Goal: Task Accomplishment & Management: Manage account settings

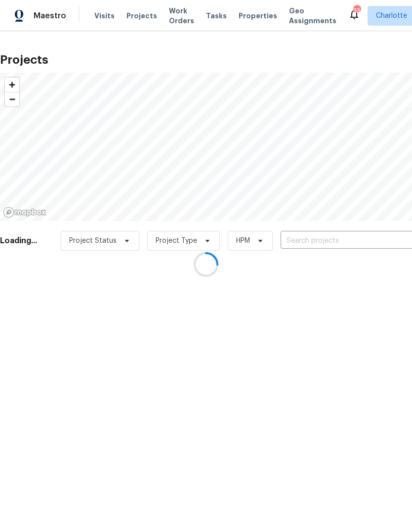
click at [346, 244] on div at bounding box center [206, 264] width 412 height 529
click at [349, 240] on div at bounding box center [206, 264] width 412 height 529
click at [355, 240] on div at bounding box center [206, 264] width 412 height 529
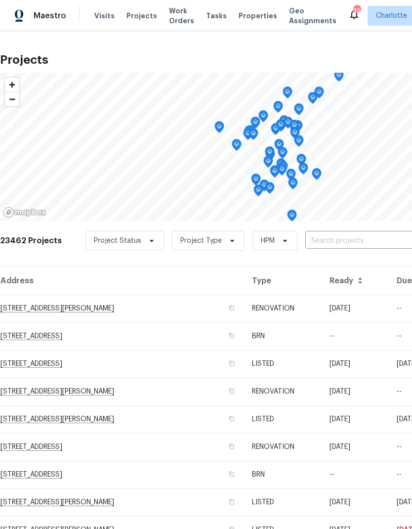
click at [369, 238] on input "text" at bounding box center [361, 240] width 113 height 15
type input "901 water"
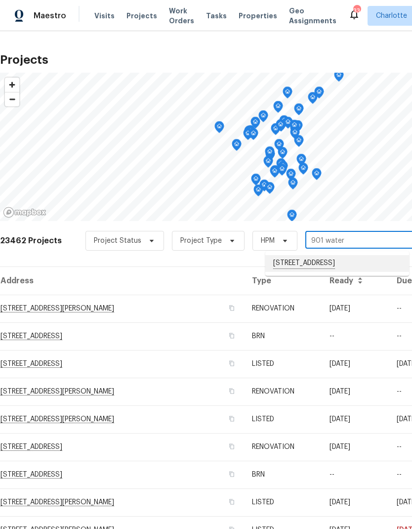
click at [370, 269] on li "[STREET_ADDRESS]" at bounding box center [337, 263] width 144 height 17
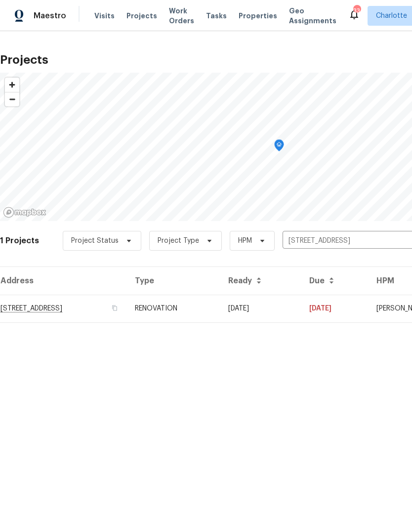
click at [22, 312] on td "[STREET_ADDRESS]" at bounding box center [63, 309] width 127 height 28
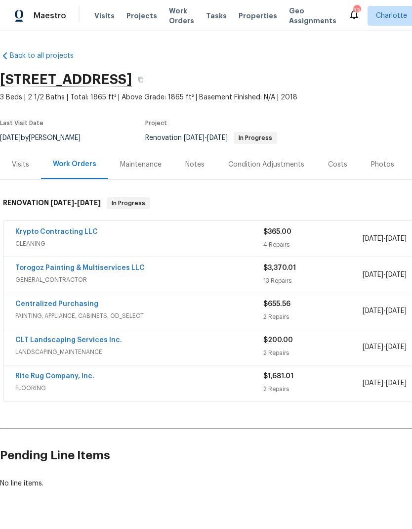
click at [28, 269] on link "Torogoz Painting & Multiservices LLC" at bounding box center [79, 267] width 129 height 7
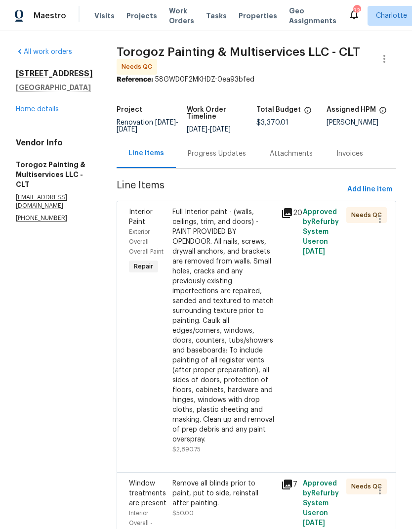
click at [372, 196] on span "Add line item" at bounding box center [369, 189] width 45 height 12
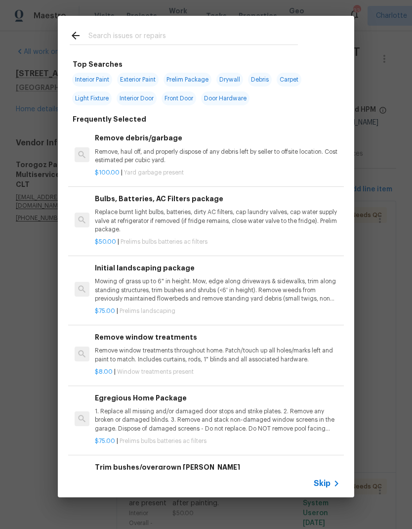
click at [187, 31] on input "text" at bounding box center [193, 37] width 210 height 15
type input "Stpp"
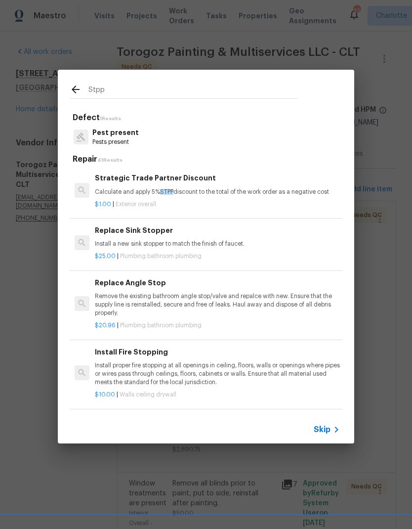
click at [226, 187] on div "Strategic Trade Partner Discount Calculate and apply 5% STPP discount to the to…" at bounding box center [217, 184] width 245 height 24
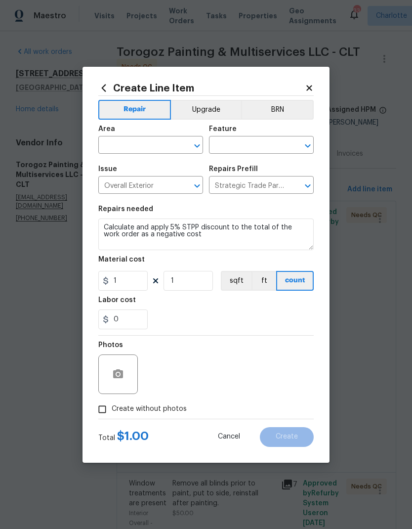
click at [187, 149] on icon "Clear" at bounding box center [184, 146] width 10 height 10
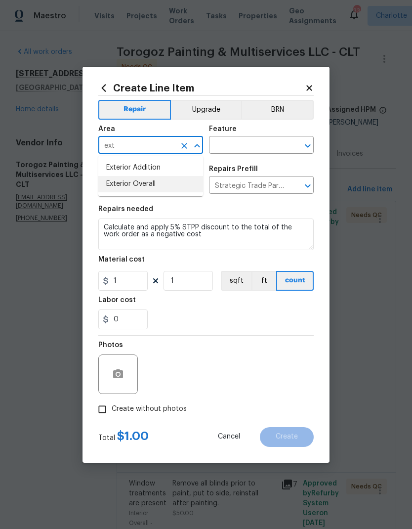
click at [157, 188] on li "Exterior Overall" at bounding box center [150, 184] width 105 height 16
type input "Exterior Overall"
click at [254, 146] on input "text" at bounding box center [247, 145] width 77 height 15
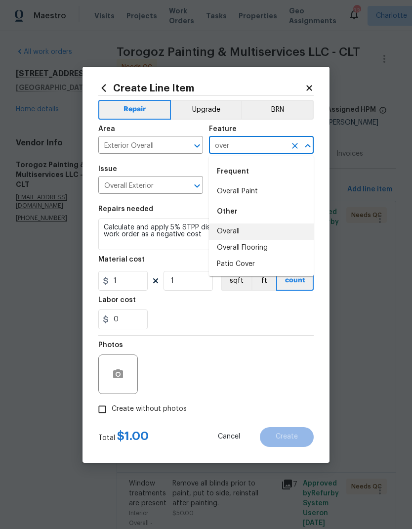
click at [235, 229] on li "Overall" at bounding box center [261, 231] width 105 height 16
type input "Overall"
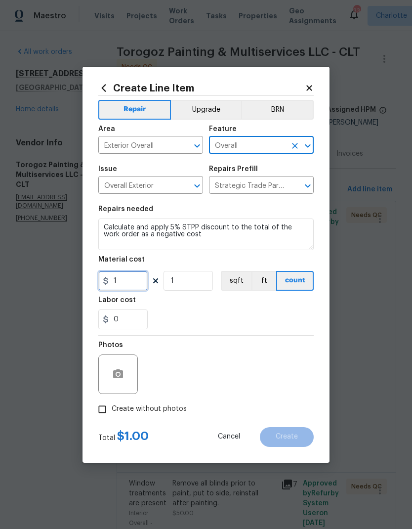
click at [135, 283] on input "1" at bounding box center [122, 281] width 49 height 20
click at [230, 314] on div "0" at bounding box center [205, 319] width 215 height 20
click at [116, 283] on input "168" at bounding box center [122, 281] width 49 height 20
type input "-168"
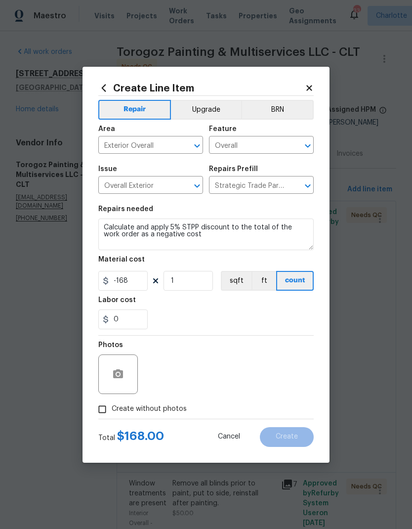
click at [282, 305] on div "Labor cost" at bounding box center [205, 303] width 215 height 13
click at [96, 414] on input "Create without photos" at bounding box center [102, 409] width 19 height 19
checkbox input "true"
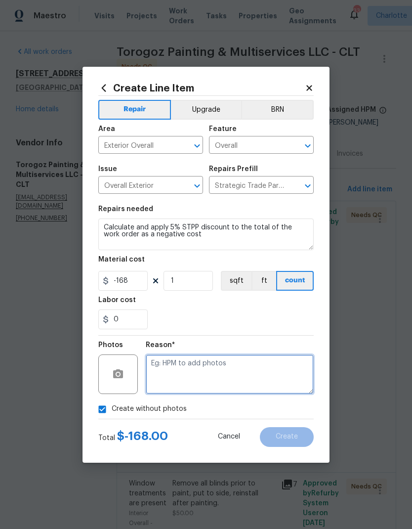
click at [263, 387] on textarea at bounding box center [230, 374] width 168 height 40
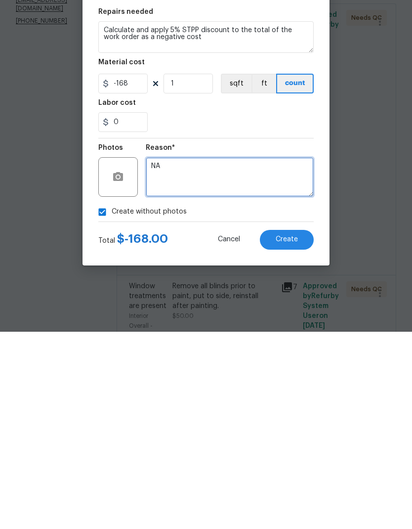
type textarea "NA"
click at [295, 433] on span "Create" at bounding box center [287, 436] width 22 height 7
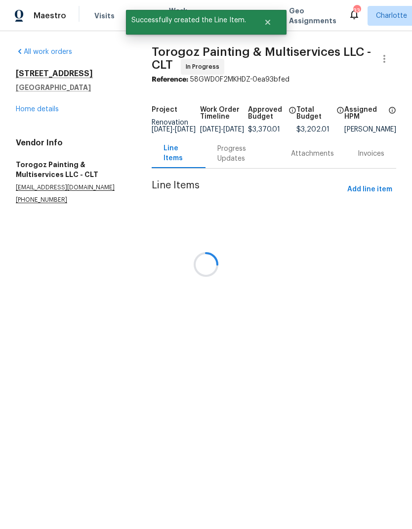
scroll to position [0, 0]
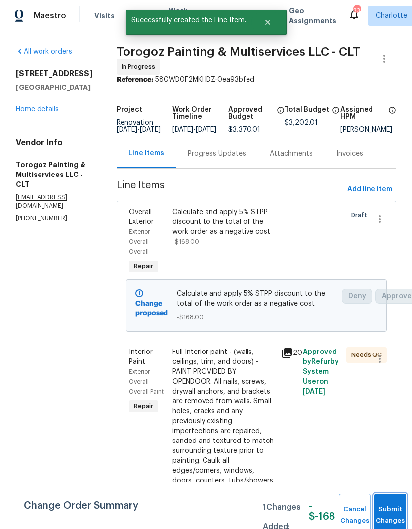
click at [384, 506] on button "Submit Changes" at bounding box center [391, 515] width 32 height 43
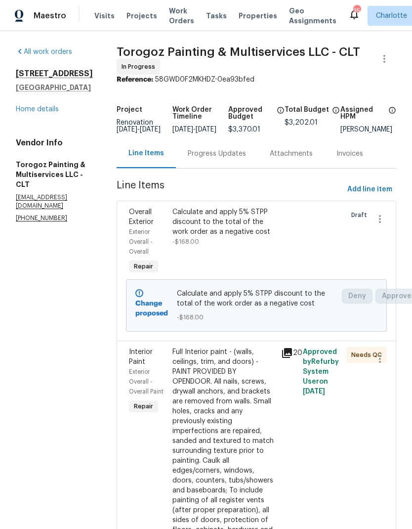
click at [27, 111] on link "Home details" at bounding box center [37, 109] width 43 height 7
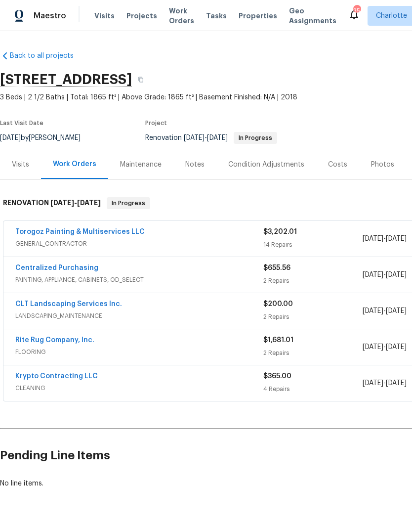
click at [18, 230] on link "Torogoz Painting & Multiservices LLC" at bounding box center [79, 231] width 129 height 7
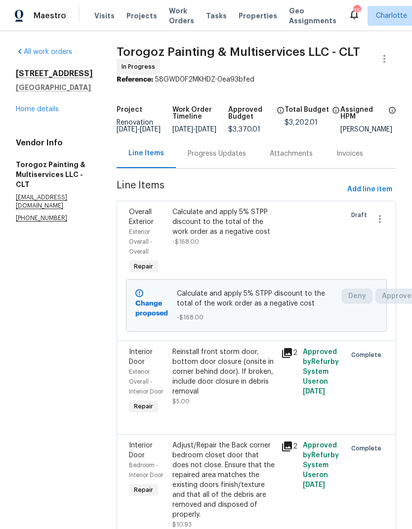
click at [49, 110] on link "Home details" at bounding box center [37, 109] width 43 height 7
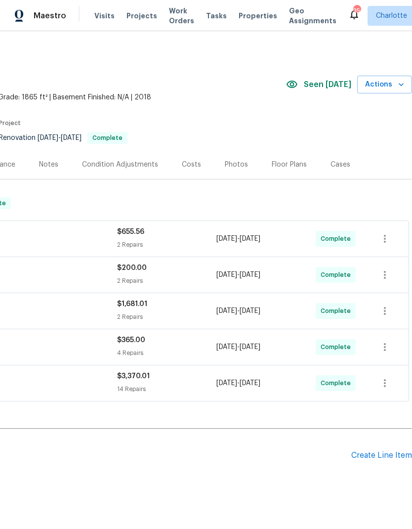
scroll to position [0, 146]
click at [398, 84] on icon "button" at bounding box center [401, 85] width 10 height 10
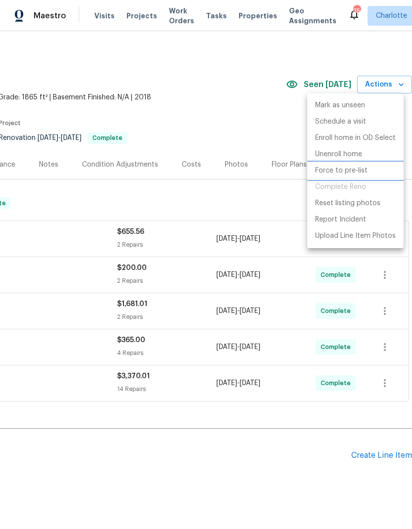
click at [351, 170] on p "Force to pre-list" at bounding box center [341, 171] width 52 height 10
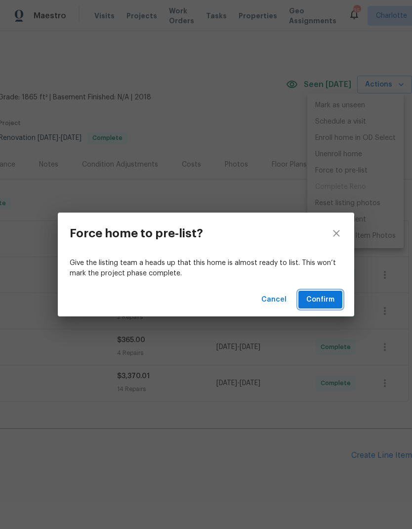
click at [323, 302] on span "Confirm" at bounding box center [320, 300] width 28 height 12
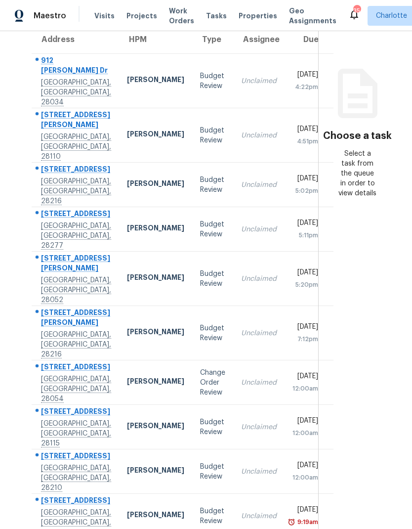
scroll to position [91, 0]
click at [48, 362] on div "[STREET_ADDRESS]" at bounding box center [76, 368] width 70 height 12
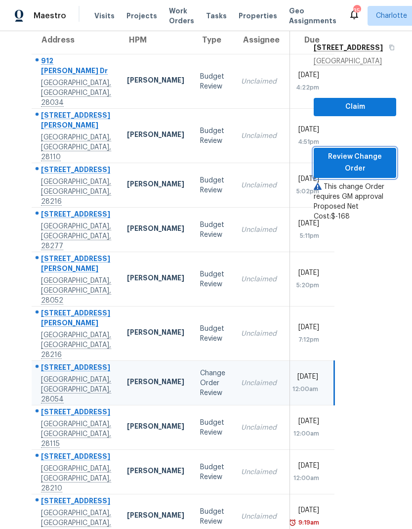
click at [373, 175] on span "Review Change Order" at bounding box center [355, 163] width 67 height 24
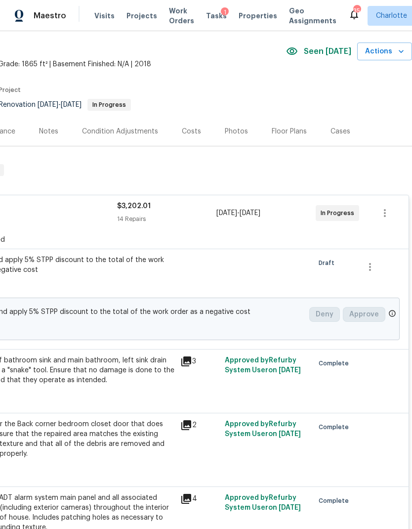
scroll to position [33, 146]
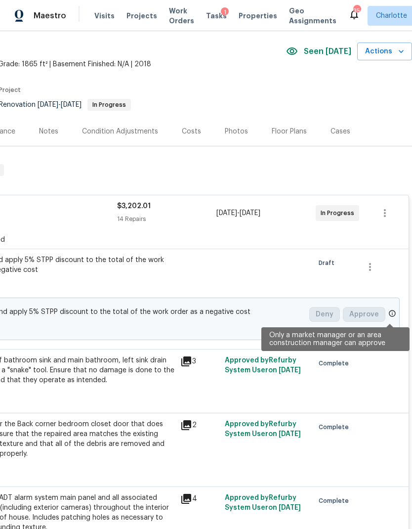
click at [389, 313] on icon at bounding box center [392, 313] width 8 height 8
click at [378, 271] on button "button" at bounding box center [370, 267] width 24 height 24
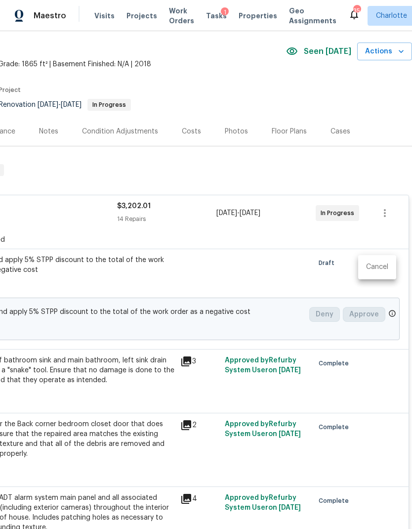
click at [329, 285] on div at bounding box center [206, 264] width 412 height 529
click at [391, 133] on div "Visits Work Orders Maintenance Notes Condition Adjustments Costs Photos Floor P…" at bounding box center [133, 132] width 559 height 30
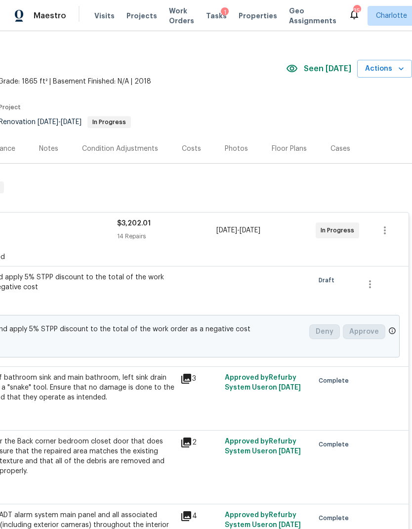
scroll to position [17, 146]
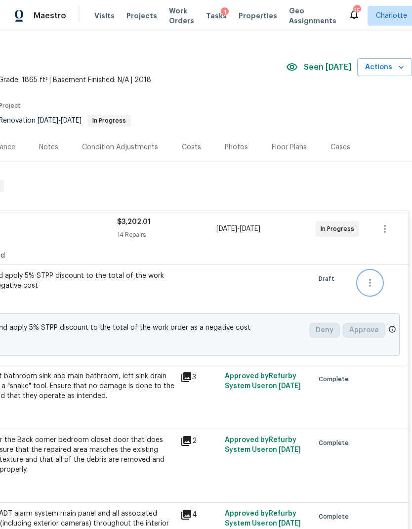
click at [373, 284] on icon "button" at bounding box center [370, 283] width 12 height 12
click at [380, 283] on li "Cancel" at bounding box center [377, 283] width 38 height 16
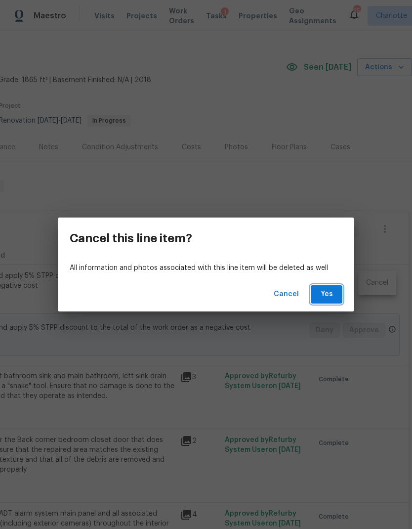
click at [329, 294] on span "Yes" at bounding box center [327, 294] width 16 height 12
click at [327, 298] on span "Yes" at bounding box center [327, 294] width 16 height 12
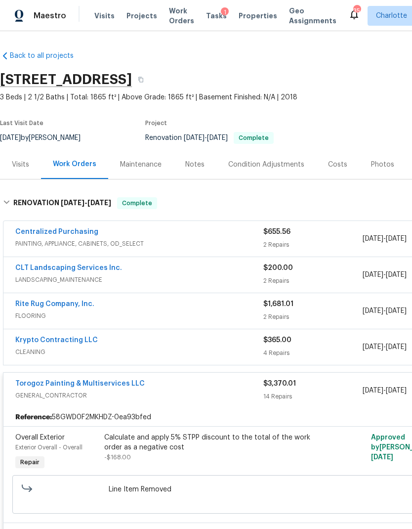
scroll to position [0, 0]
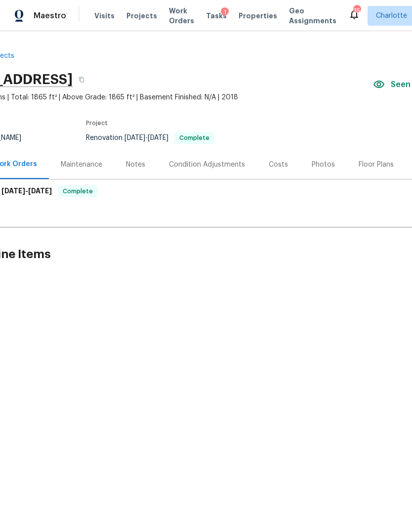
scroll to position [0, 60]
click at [377, 168] on div "Floor Plans" at bounding box center [375, 165] width 35 height 10
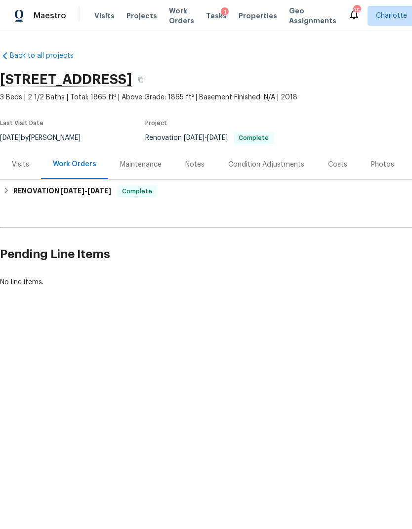
click at [105, 11] on span "Visits" at bounding box center [104, 16] width 20 height 10
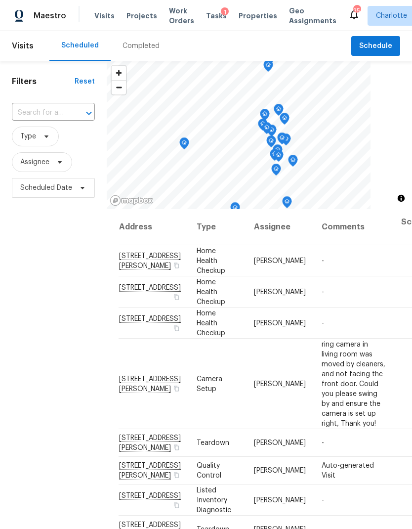
click at [66, 108] on input "text" at bounding box center [39, 112] width 55 height 15
type input "2635 pro"
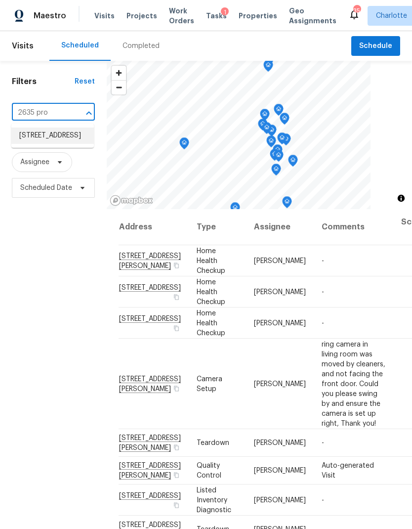
click at [25, 143] on li "[STREET_ADDRESS]" at bounding box center [52, 136] width 83 height 16
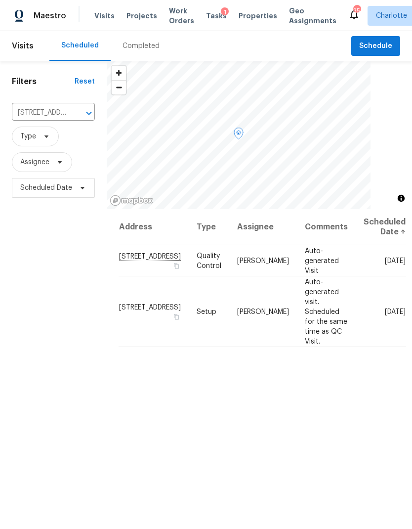
click at [0, 0] on span at bounding box center [0, 0] width 0 height 0
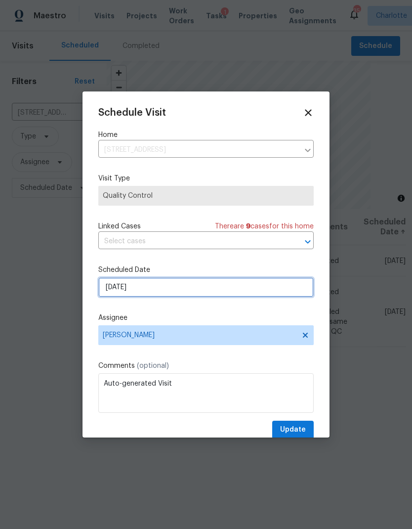
click at [259, 289] on input "9/27/2025" at bounding box center [205, 287] width 215 height 20
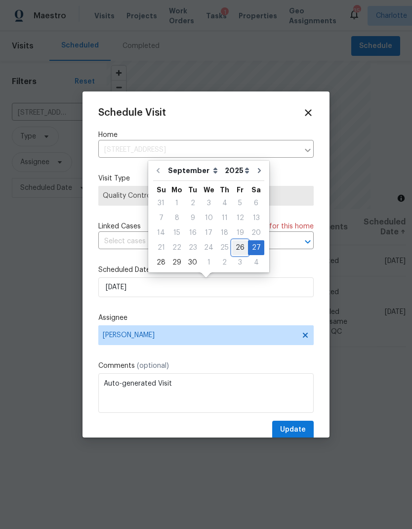
click at [234, 245] on div "26" at bounding box center [240, 248] width 16 height 14
type input "9/26/2025"
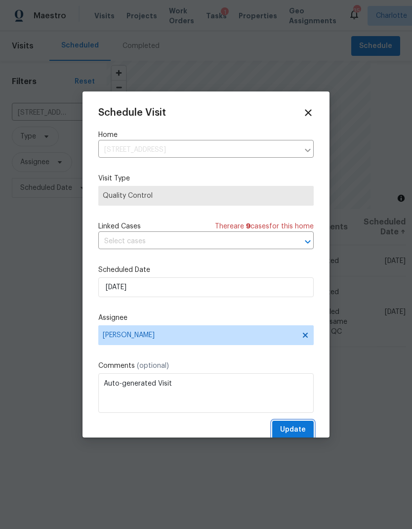
click at [296, 434] on span "Update" at bounding box center [293, 430] width 26 height 12
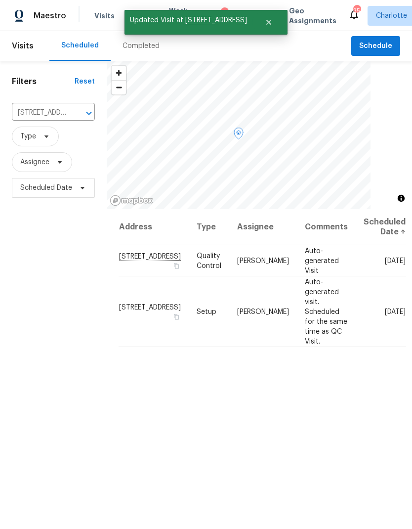
click at [0, 0] on icon at bounding box center [0, 0] width 0 height 0
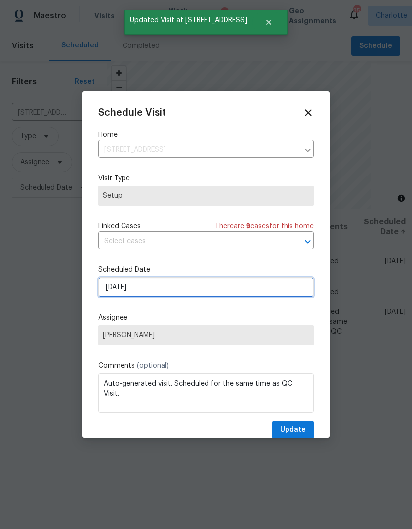
click at [265, 287] on input "9/27/2025" at bounding box center [205, 287] width 215 height 20
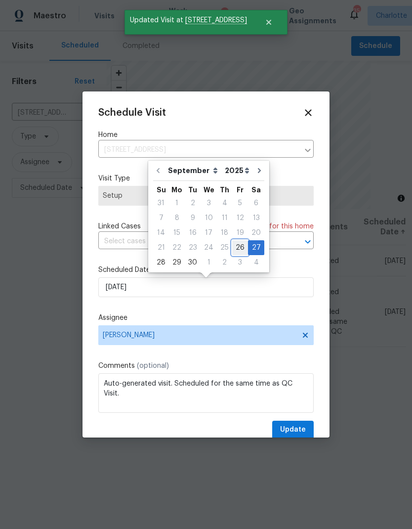
click at [237, 247] on div "26" at bounding box center [240, 248] width 16 height 14
type input "9/26/2025"
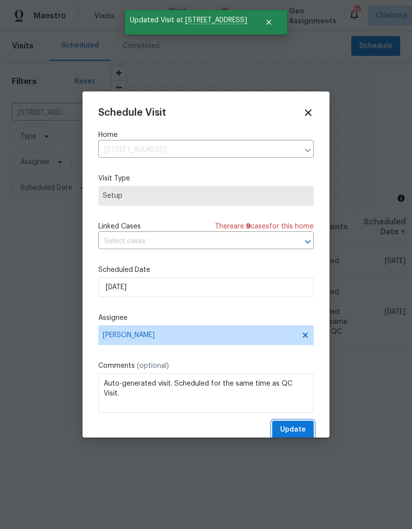
click at [294, 433] on span "Update" at bounding box center [293, 430] width 26 height 12
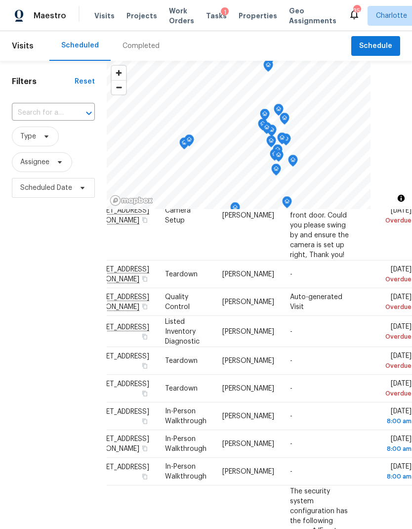
scroll to position [257, 84]
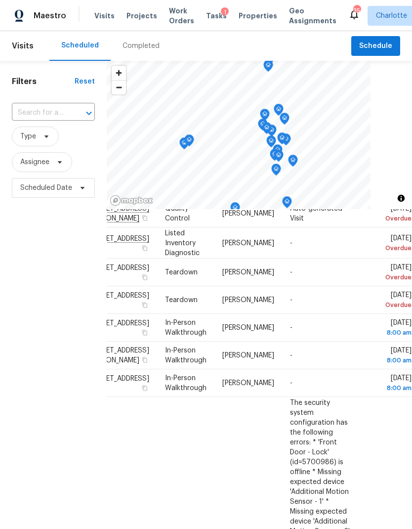
click at [17, 340] on div "Filters Reset ​ Type Assignee Scheduled Date" at bounding box center [53, 346] width 107 height 571
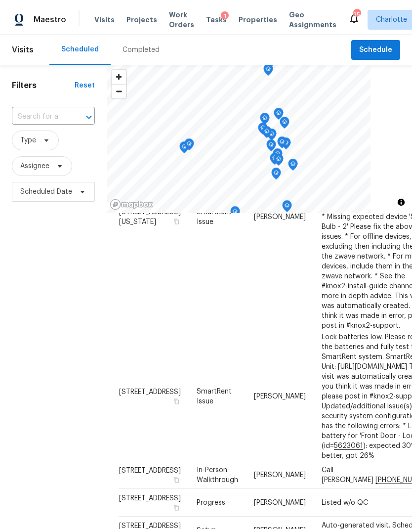
scroll to position [496, 0]
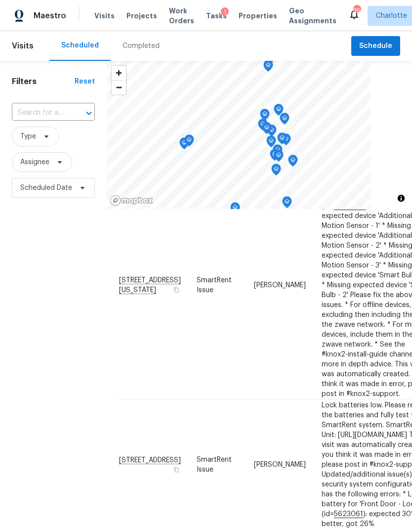
click at [205, 7] on div "Visits Projects Work Orders Tasks 1 Properties Geo Assignments" at bounding box center [221, 16] width 254 height 20
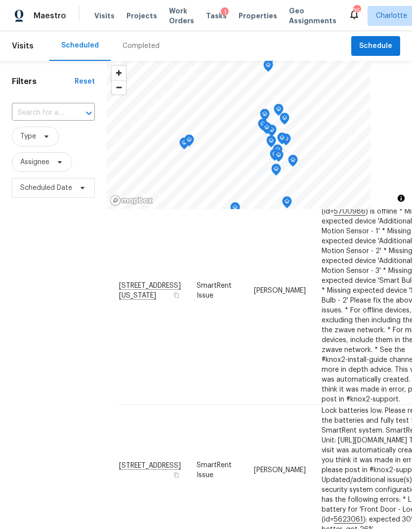
click at [205, 7] on div "Visits Projects Work Orders Tasks 1 Properties Geo Assignments" at bounding box center [221, 16] width 254 height 20
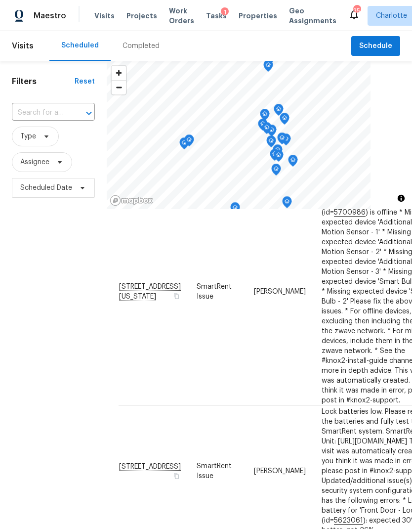
click at [221, 14] on div "1" at bounding box center [225, 12] width 8 height 10
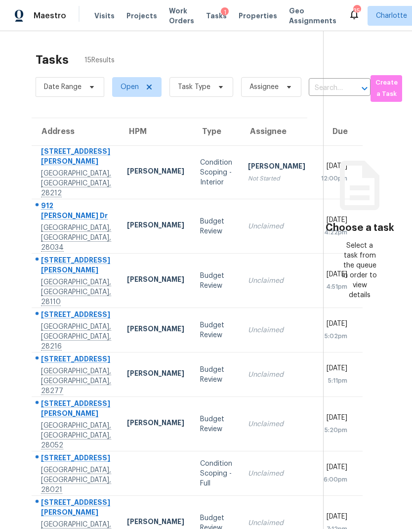
click at [139, 16] on span "Projects" at bounding box center [142, 16] width 31 height 10
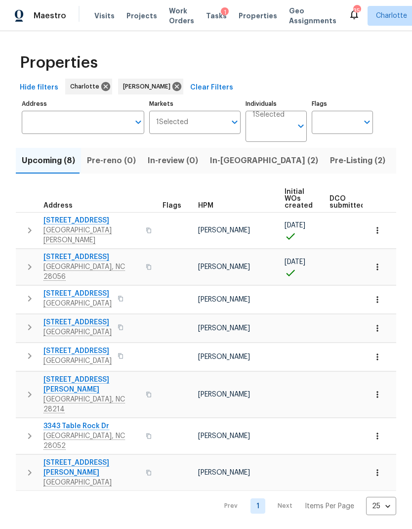
click at [221, 170] on button "In-[GEOGRAPHIC_DATA] (2)" at bounding box center [264, 161] width 120 height 26
